Goal: Find specific page/section: Find specific page/section

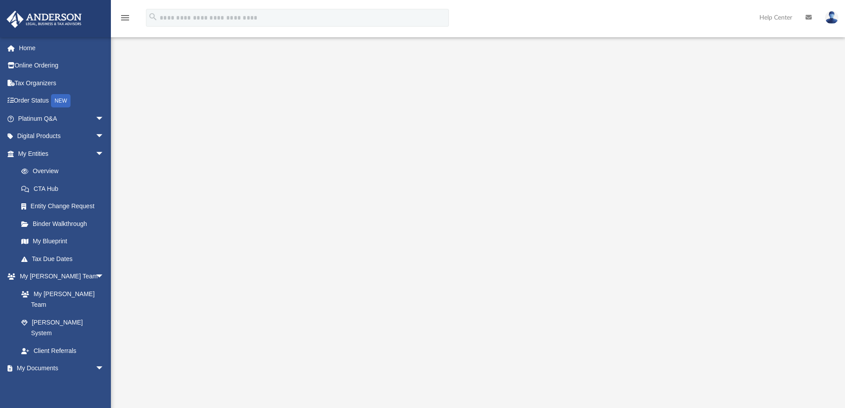
scroll to position [14, 0]
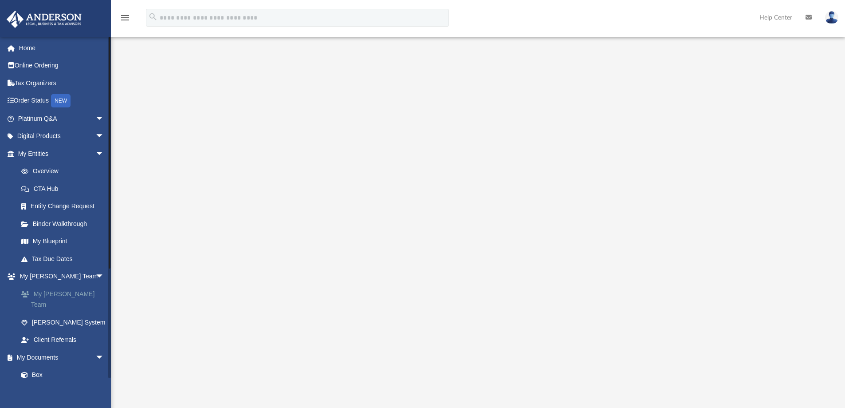
click at [47, 291] on link "My [PERSON_NAME] Team" at bounding box center [64, 299] width 105 height 28
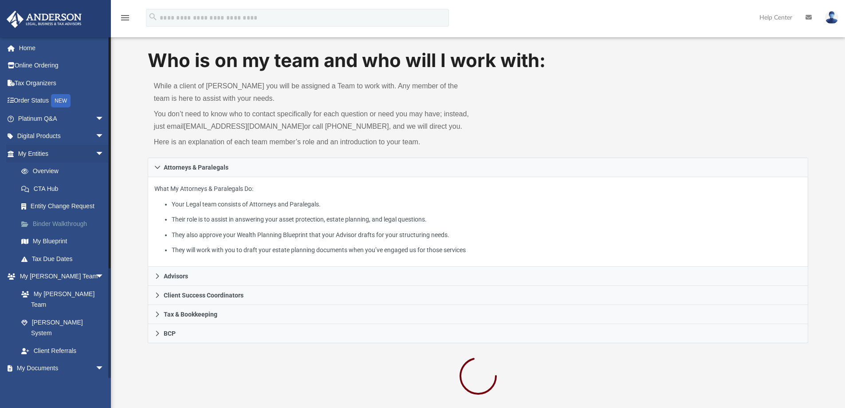
click at [51, 224] on link "Binder Walkthrough" at bounding box center [64, 224] width 105 height 18
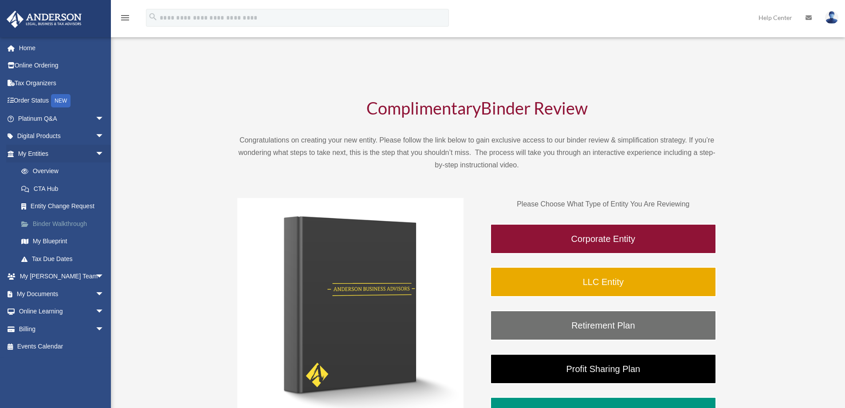
click at [53, 222] on link "Binder Walkthrough" at bounding box center [64, 224] width 105 height 18
click at [44, 167] on link "Overview" at bounding box center [64, 171] width 105 height 18
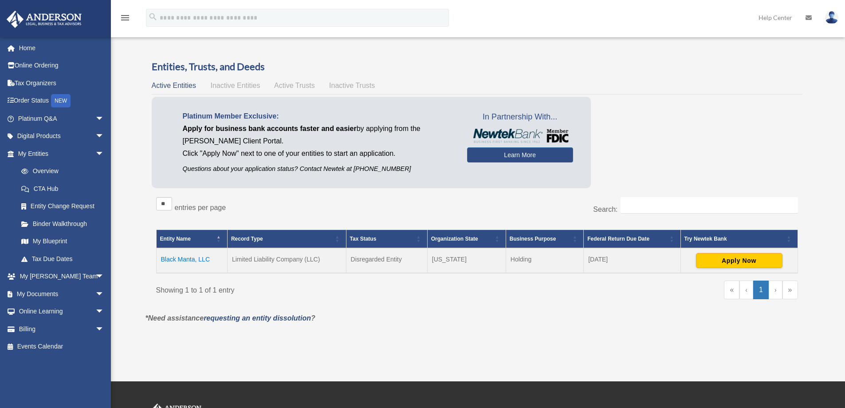
click at [191, 258] on td "Black Manta, LLC" at bounding box center [191, 260] width 71 height 25
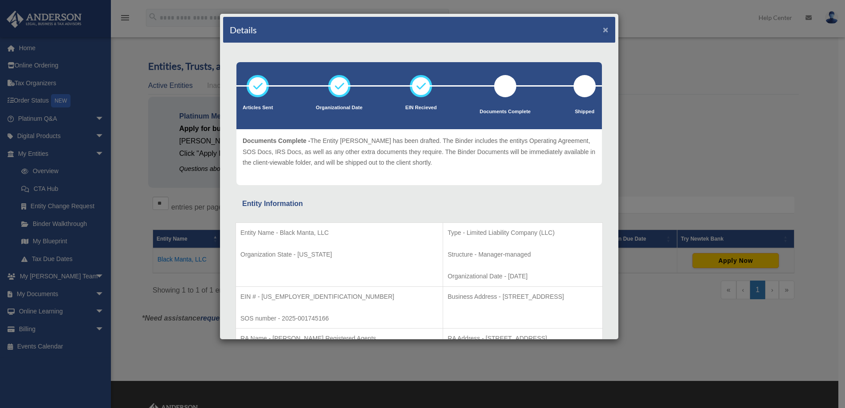
click at [603, 29] on button "×" at bounding box center [606, 29] width 6 height 9
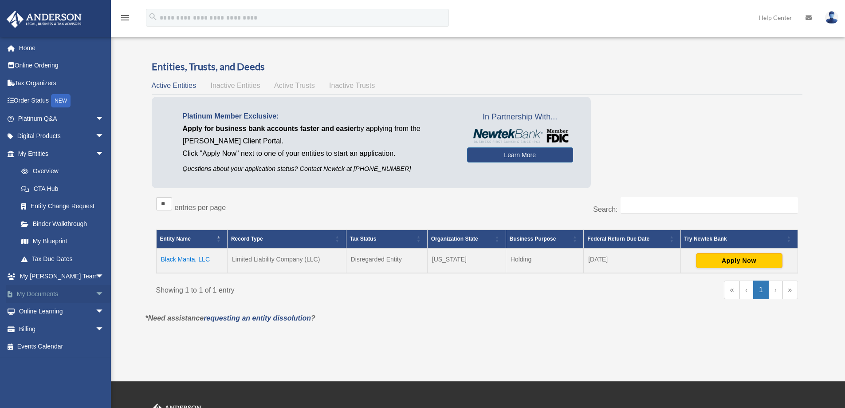
click at [31, 294] on link "My Documents arrow_drop_down" at bounding box center [61, 294] width 111 height 18
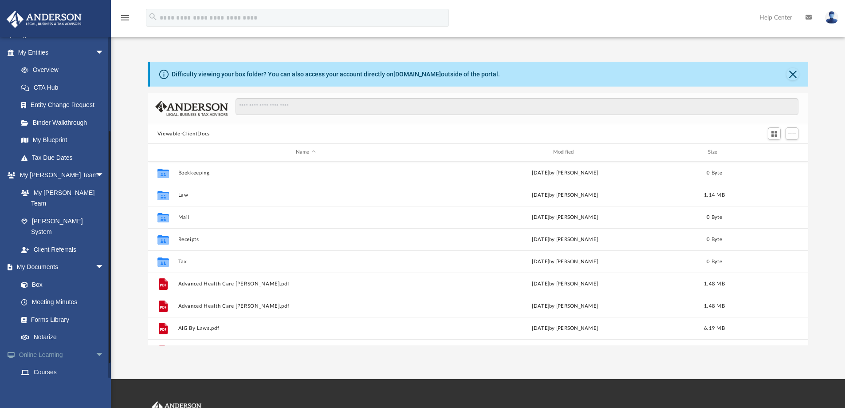
scroll to position [133, 0]
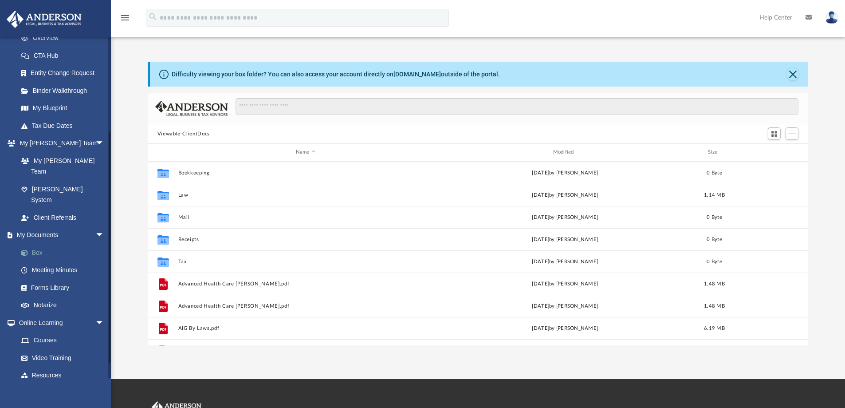
click at [33, 243] on link "Box" at bounding box center [64, 252] width 105 height 18
click at [38, 243] on link "Box" at bounding box center [64, 252] width 105 height 18
click at [40, 261] on link "Meeting Minutes" at bounding box center [64, 270] width 105 height 18
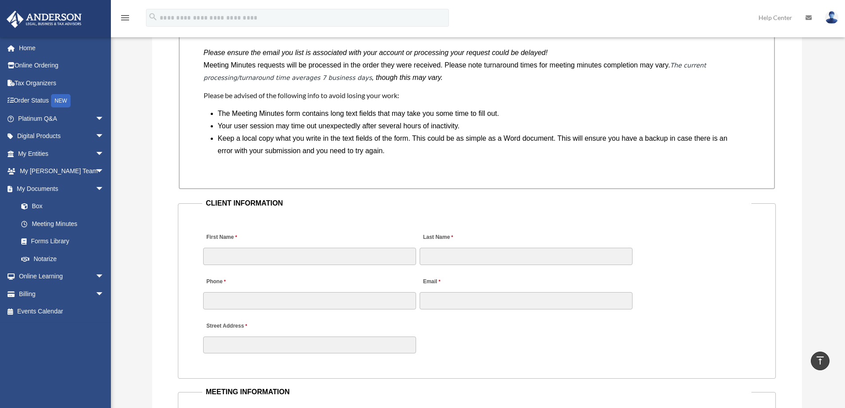
scroll to position [798, 0]
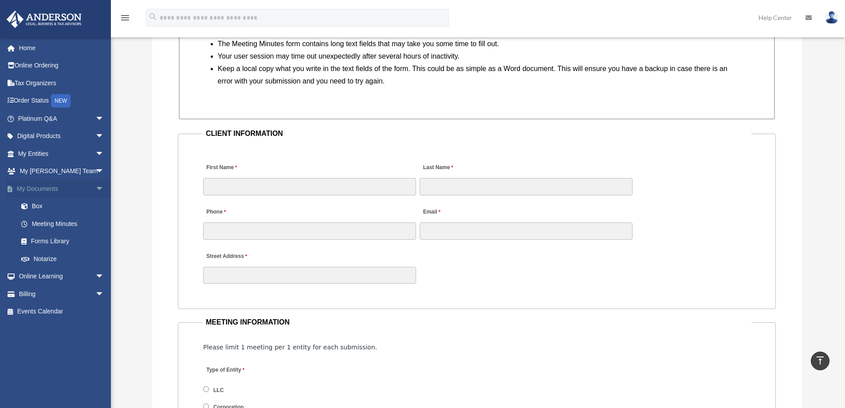
click at [12, 187] on span at bounding box center [14, 189] width 4 height 6
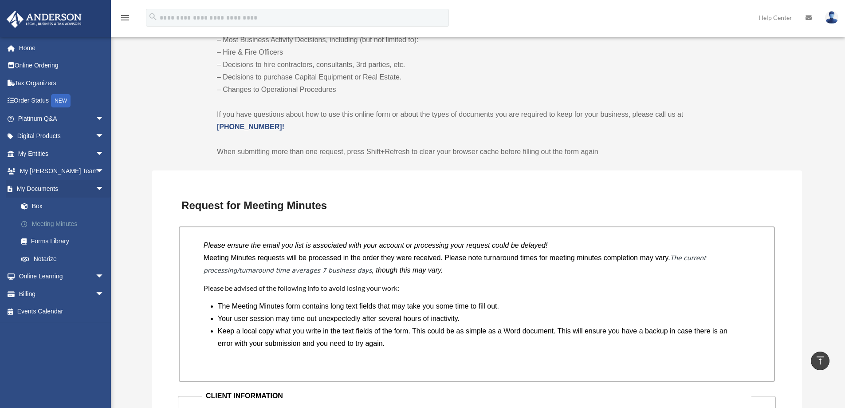
scroll to position [532, 0]
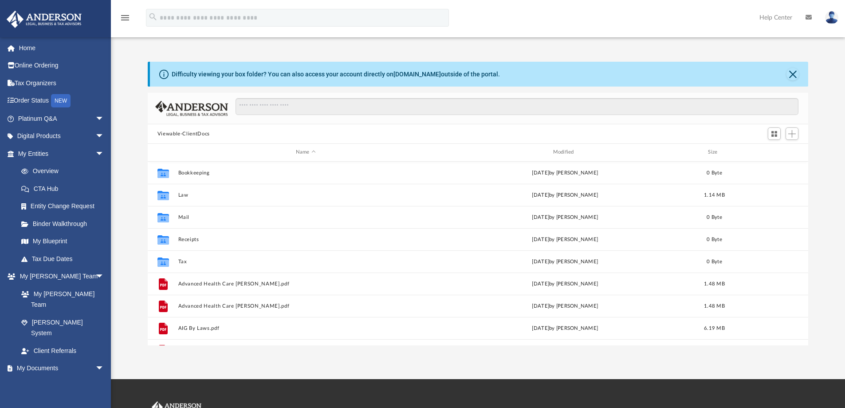
scroll to position [195, 654]
